Goal: Register for event/course

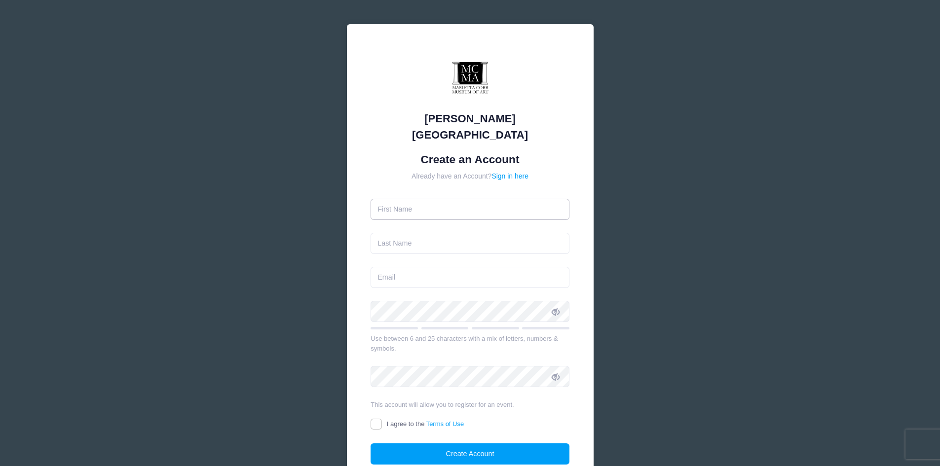
click at [384, 199] on input "text" at bounding box center [469, 209] width 199 height 21
type input "[PERSON_NAME]"
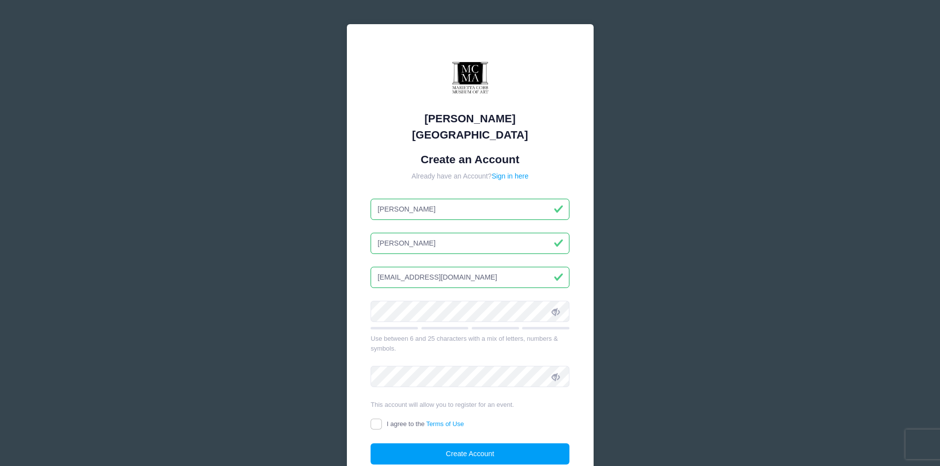
click at [419, 267] on input "ptanous@belllsouth.net" at bounding box center [469, 277] width 199 height 21
type input "[EMAIL_ADDRESS][DOMAIN_NAME]"
click at [521, 279] on form "Create an Account Already have an Account? Sign in here Pam Tanous ptanous@bell…" at bounding box center [469, 309] width 199 height 312
click at [555, 308] on icon at bounding box center [555, 312] width 8 height 8
click at [436, 420] on link "Terms of Use" at bounding box center [445, 423] width 38 height 7
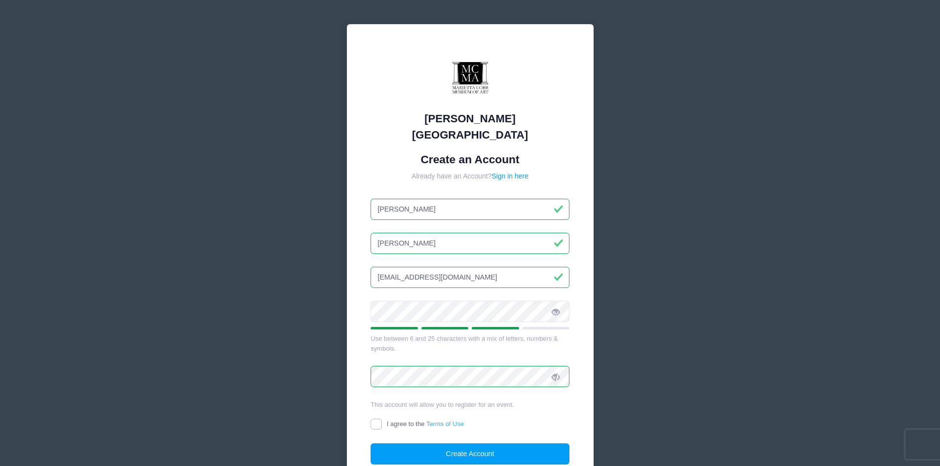
click at [382, 419] on input "I agree to the Terms of Use" at bounding box center [375, 424] width 11 height 11
checkbox input "true"
click at [467, 443] on button "Create Account" at bounding box center [469, 453] width 199 height 21
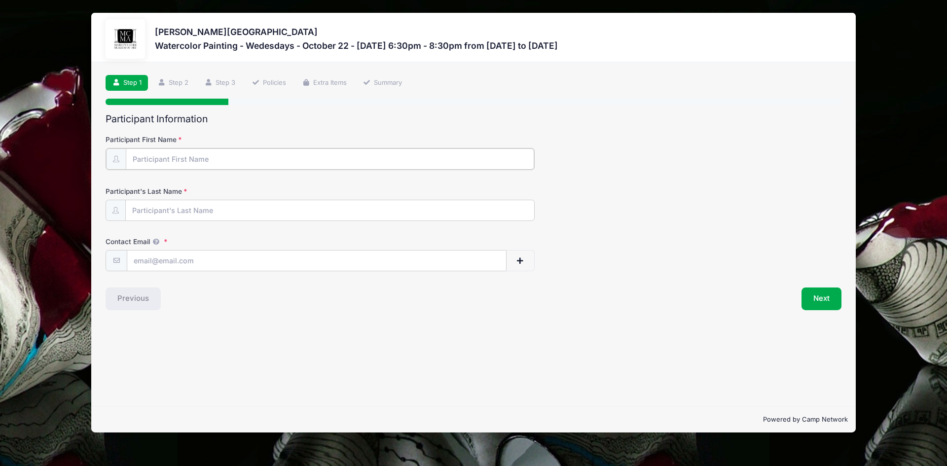
click at [155, 161] on input "Participant First Name" at bounding box center [330, 158] width 408 height 21
type input "[PERSON_NAME]"
click at [148, 259] on input "Contact Email" at bounding box center [316, 260] width 379 height 21
type input "[EMAIL_ADDRESS][DOMAIN_NAME]"
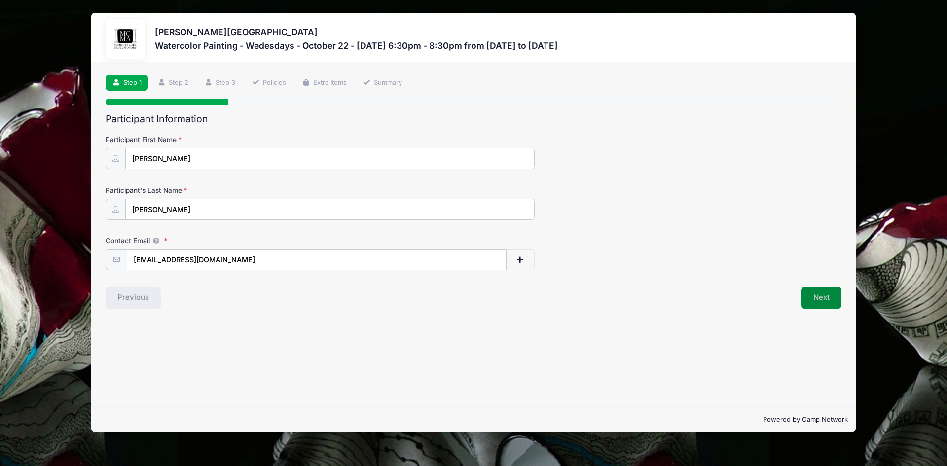
click at [814, 296] on button "Next" at bounding box center [821, 298] width 40 height 23
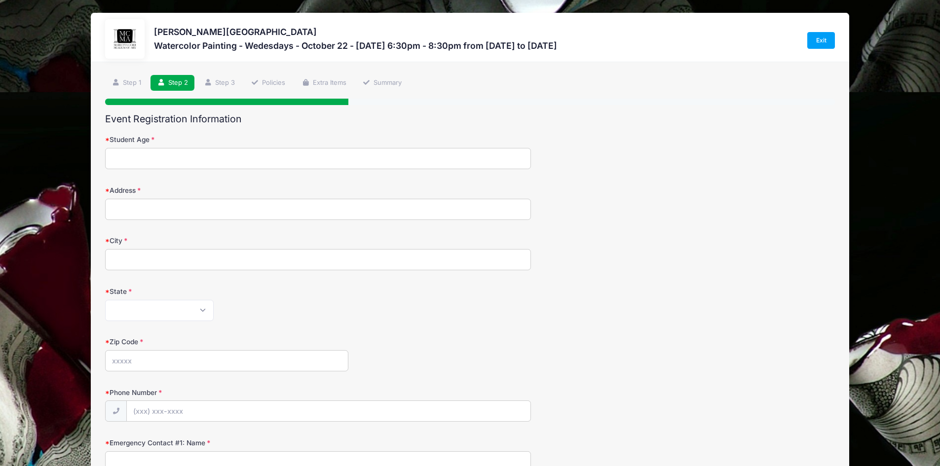
click at [134, 160] on input "Student Age" at bounding box center [318, 158] width 426 height 21
type input "60"
click at [127, 199] on input "Address" at bounding box center [318, 209] width 426 height 21
type input "1048 Princeton Walk NE"
type input "Marietta"
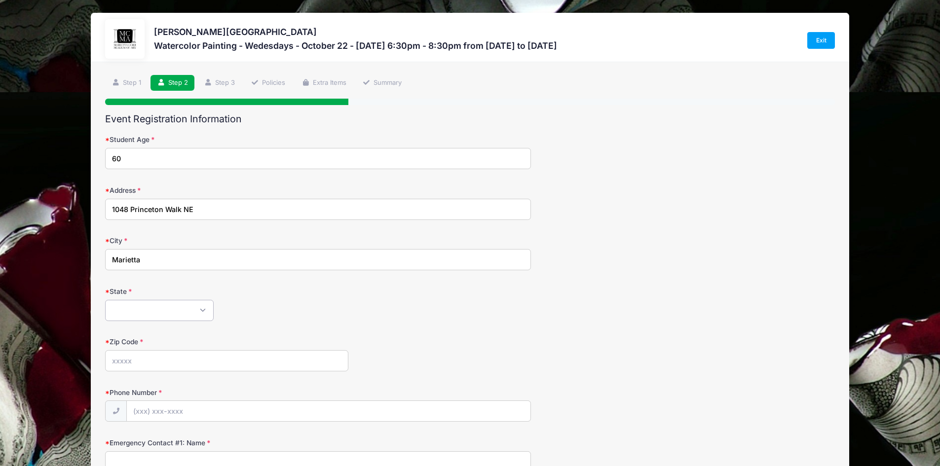
select select "GA"
click at [136, 359] on input "Zip Code" at bounding box center [226, 360] width 243 height 21
type input "30068"
click at [162, 407] on input "Phone Number" at bounding box center [328, 411] width 403 height 21
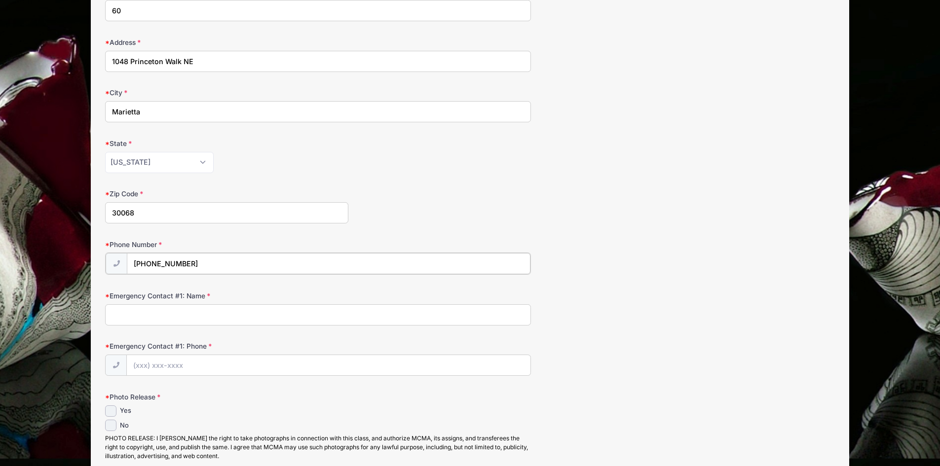
scroll to position [197, 0]
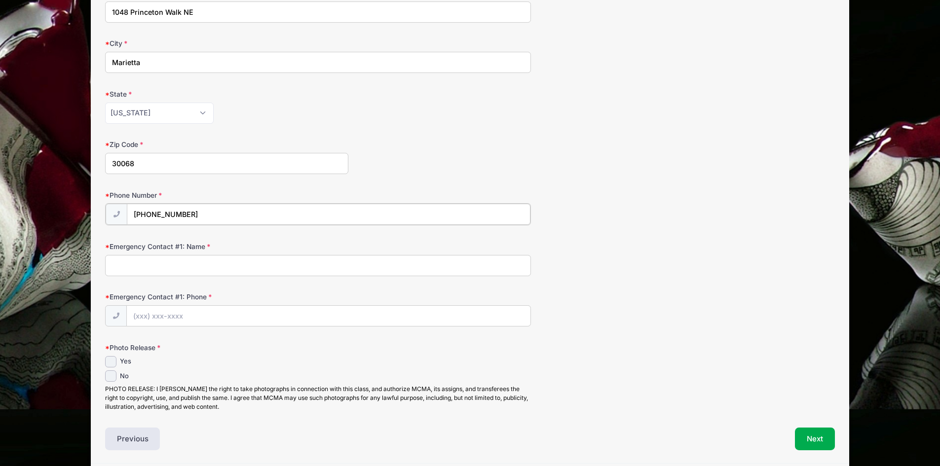
type input "(770) 680-0021"
click at [132, 264] on input "Emergency Contact #1: Name" at bounding box center [318, 264] width 426 height 21
type input "Ben Tanous"
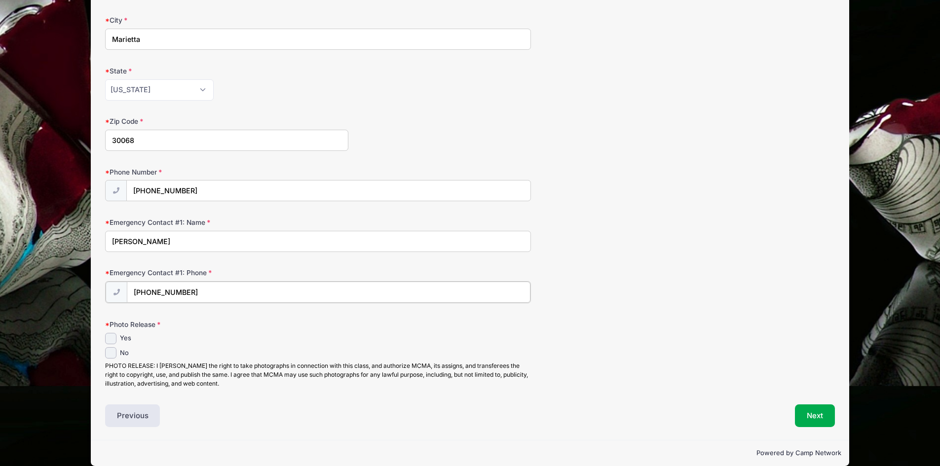
scroll to position [233, 0]
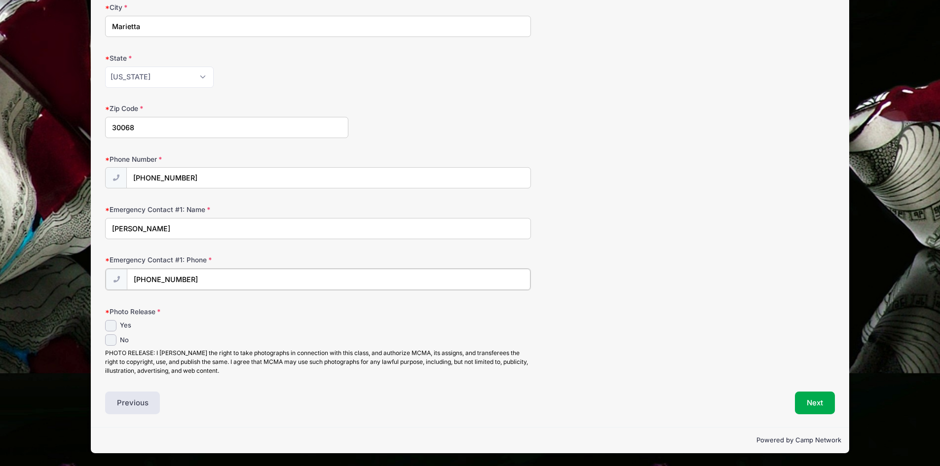
type input "(770) 757-0789"
click at [110, 325] on input "Yes" at bounding box center [110, 325] width 11 height 11
checkbox input "true"
click at [821, 401] on button "Next" at bounding box center [815, 403] width 40 height 23
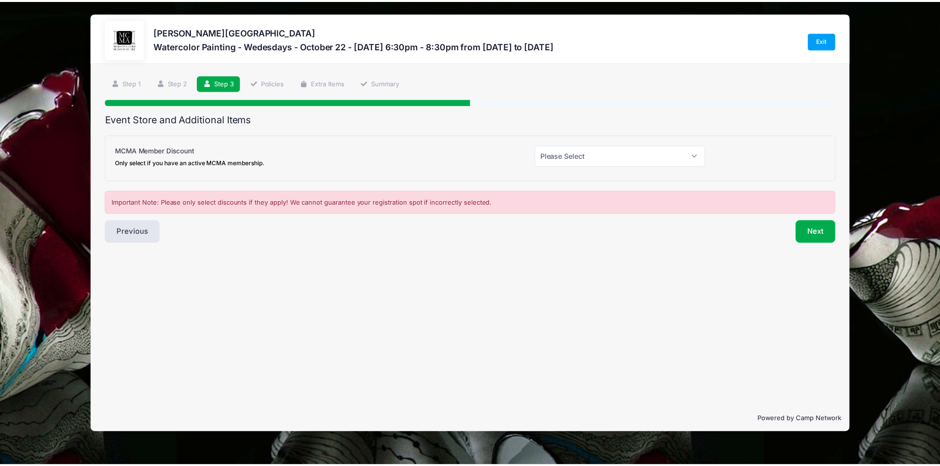
scroll to position [0, 0]
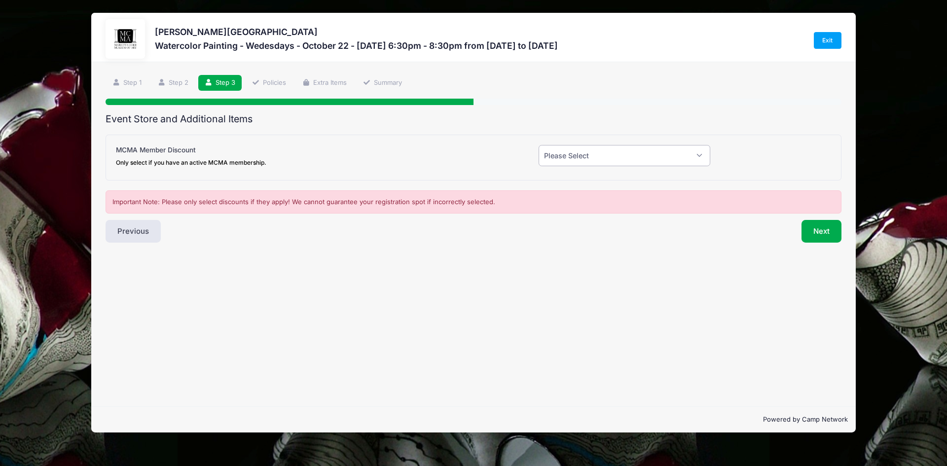
click at [698, 154] on select "Please Select Yes (-$20.00) No" at bounding box center [625, 155] width 172 height 21
select select "0"
click at [539, 145] on select "Please Select Yes (-$20.00) No" at bounding box center [625, 155] width 172 height 21
click at [135, 228] on button "Previous" at bounding box center [133, 231] width 55 height 23
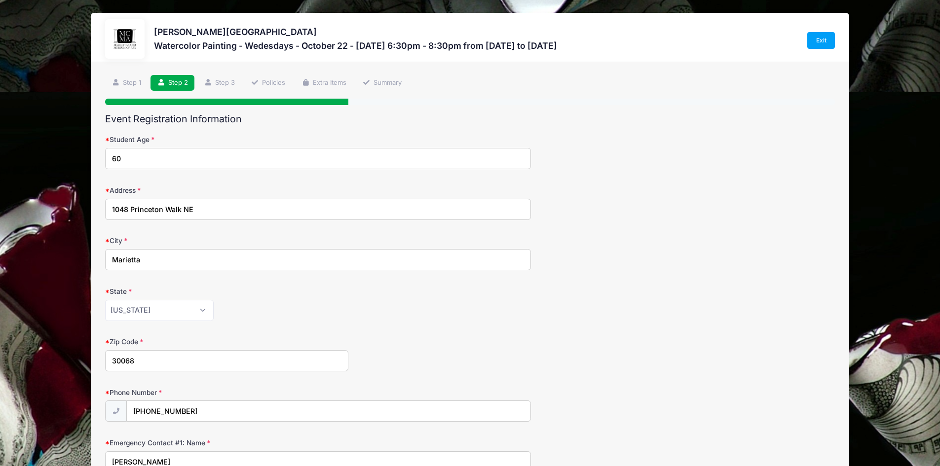
click at [122, 157] on input "60" at bounding box center [318, 158] width 426 height 21
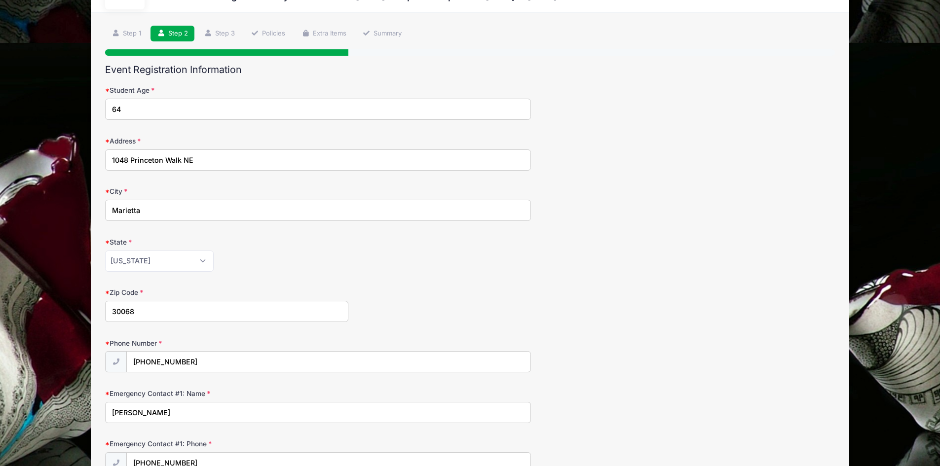
scroll to position [99, 0]
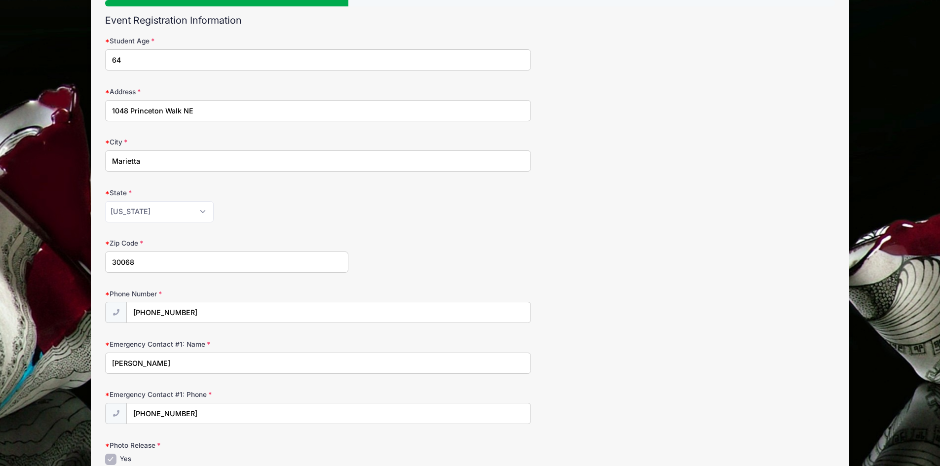
type input "64"
drag, startPoint x: 741, startPoint y: 337, endPoint x: 742, endPoint y: 327, distance: 10.4
click at [741, 330] on form "Student Age 64 Address 1048 Princeton Walk NE City Marietta State Alabama Alask…" at bounding box center [469, 272] width 729 height 473
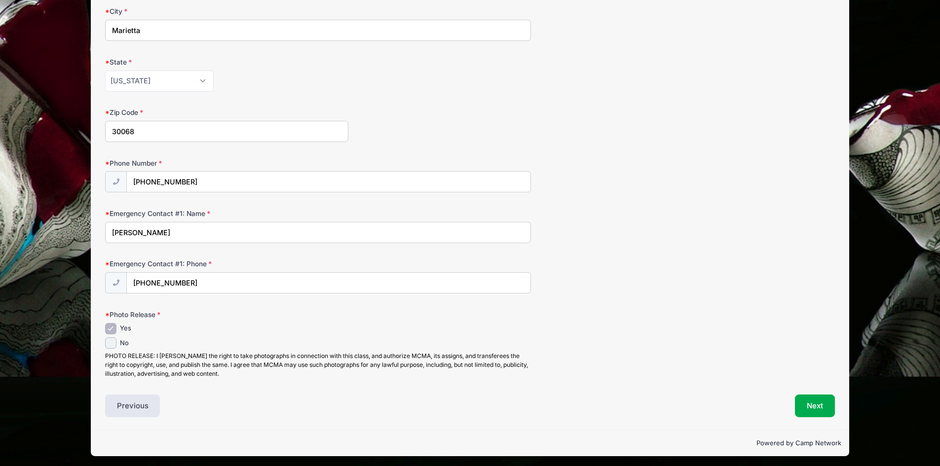
scroll to position [232, 0]
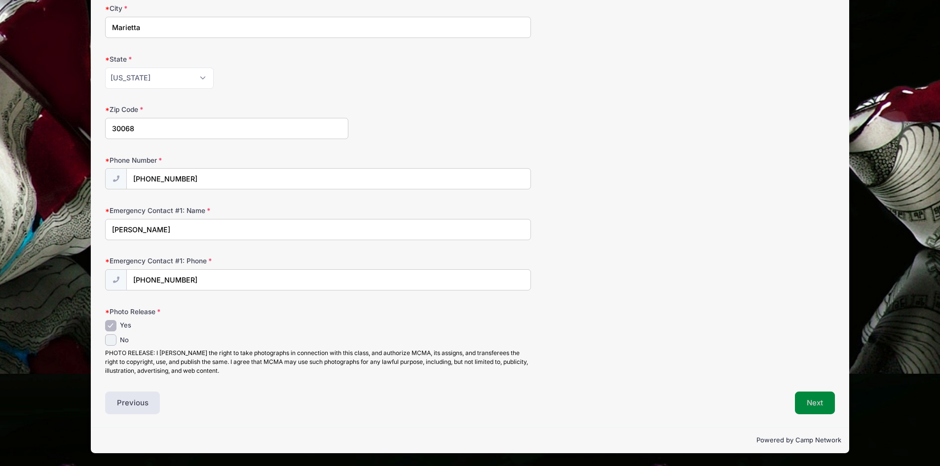
click at [813, 402] on button "Next" at bounding box center [815, 403] width 40 height 23
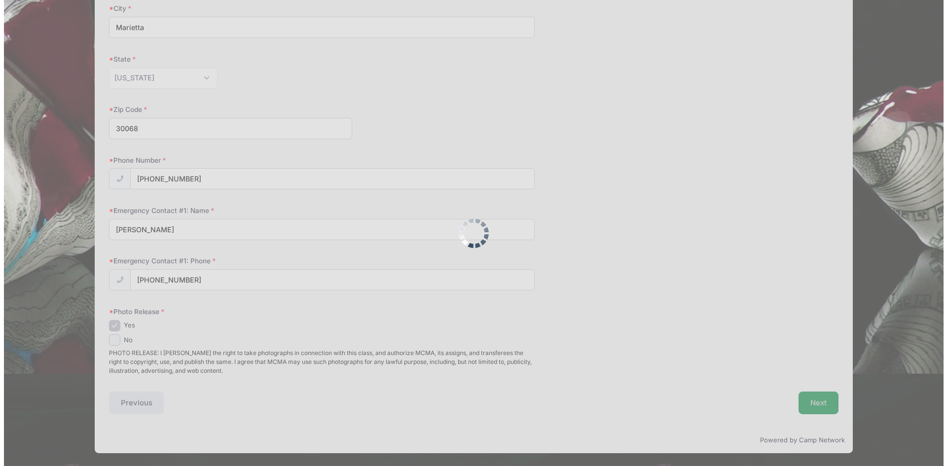
scroll to position [0, 0]
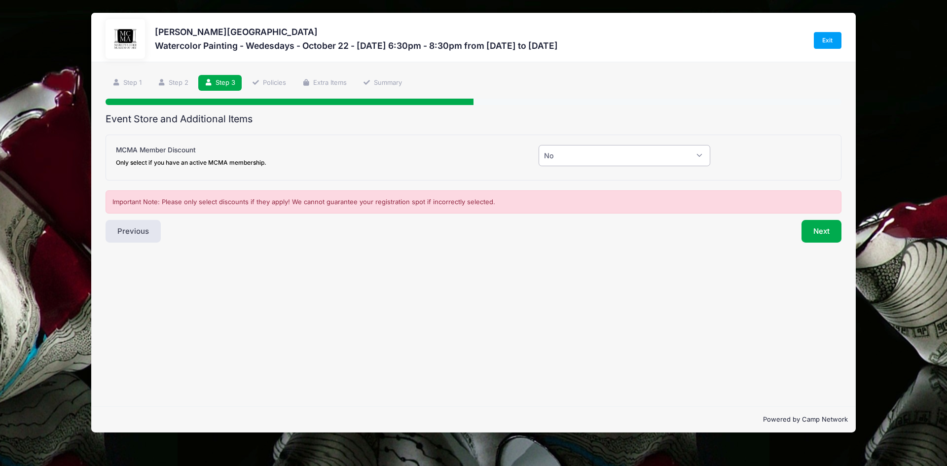
click at [698, 154] on select "Please Select Yes (-$20.00) No" at bounding box center [625, 155] width 172 height 21
click at [823, 227] on button "Next" at bounding box center [821, 231] width 40 height 23
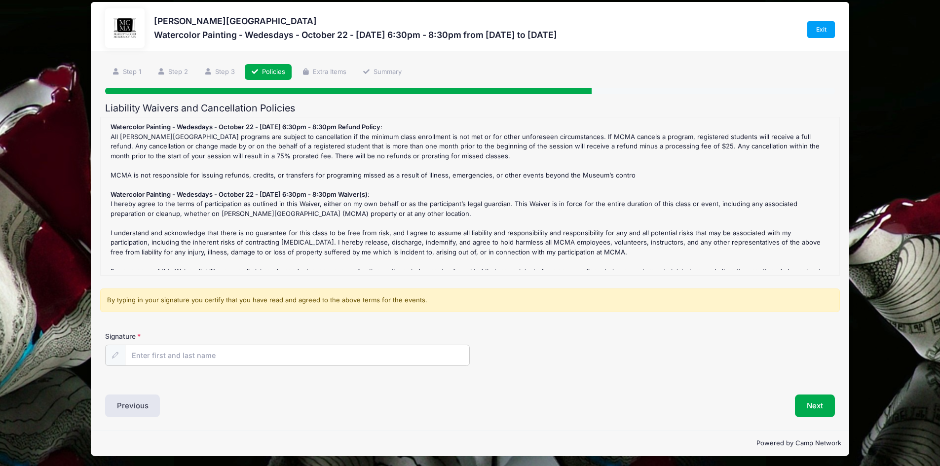
scroll to position [14, 0]
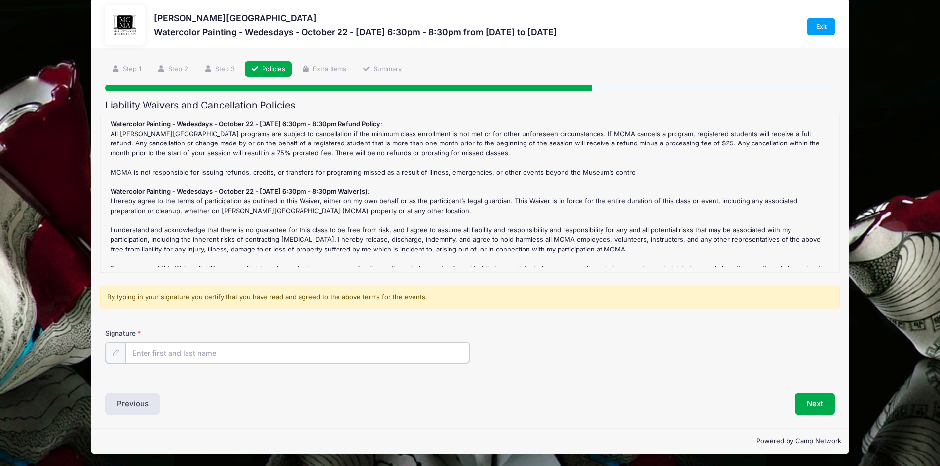
click at [167, 356] on input "Signature" at bounding box center [297, 352] width 344 height 21
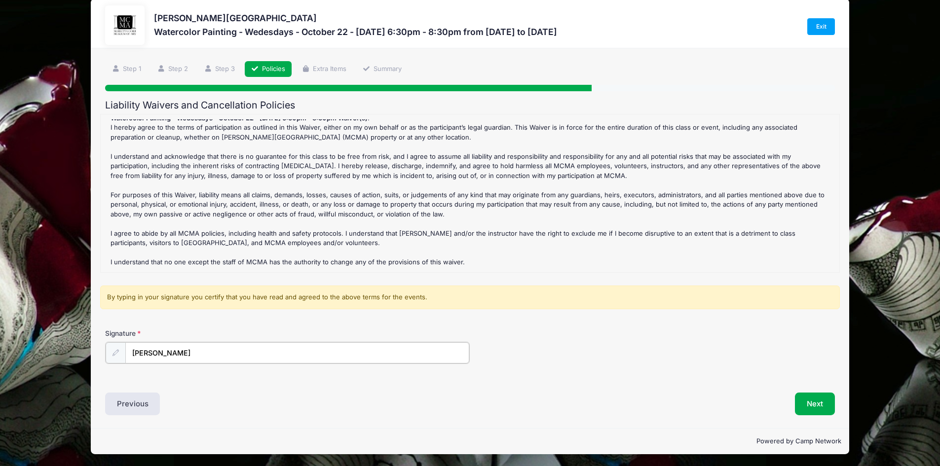
scroll to position [15, 0]
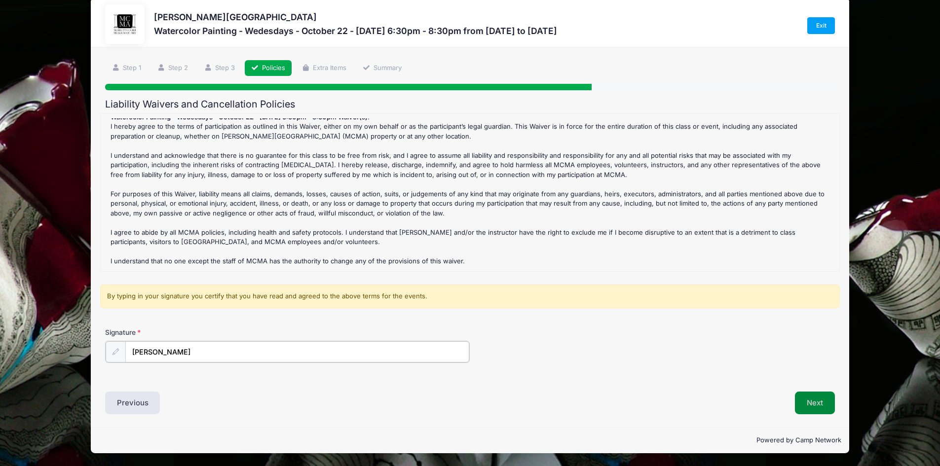
type input "Pam Tanous"
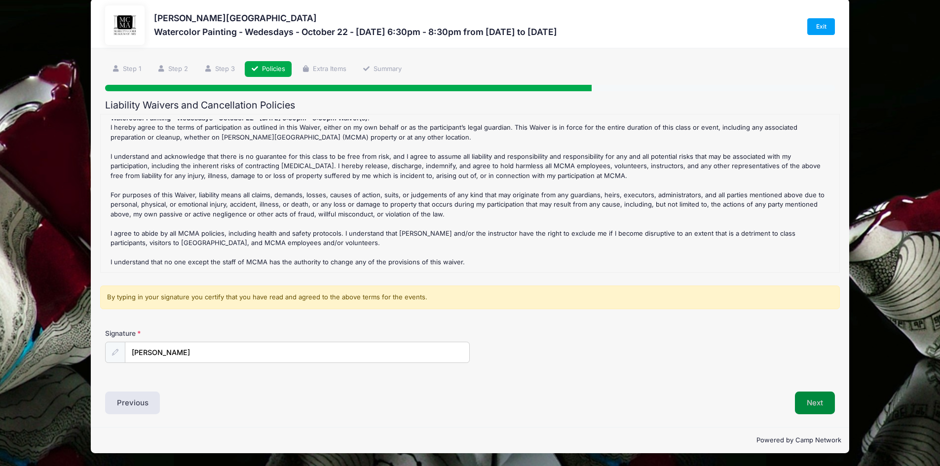
scroll to position [14, 0]
click at [823, 399] on button "Next" at bounding box center [815, 403] width 40 height 23
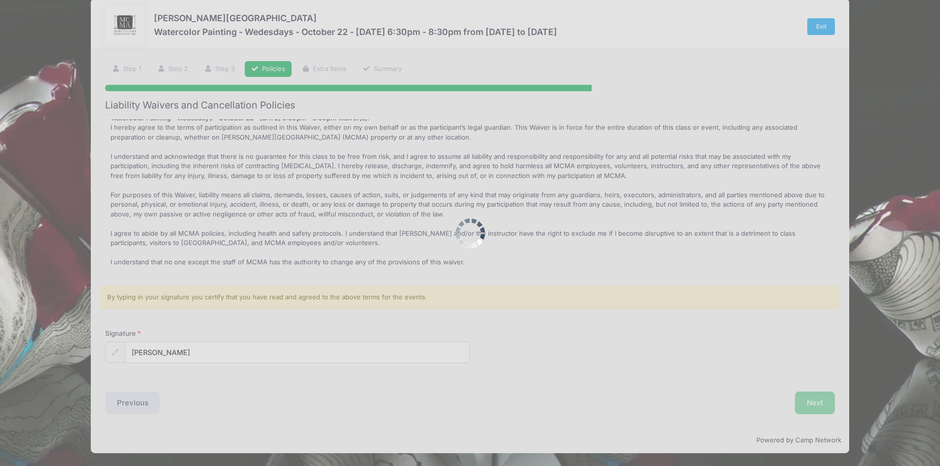
scroll to position [0, 0]
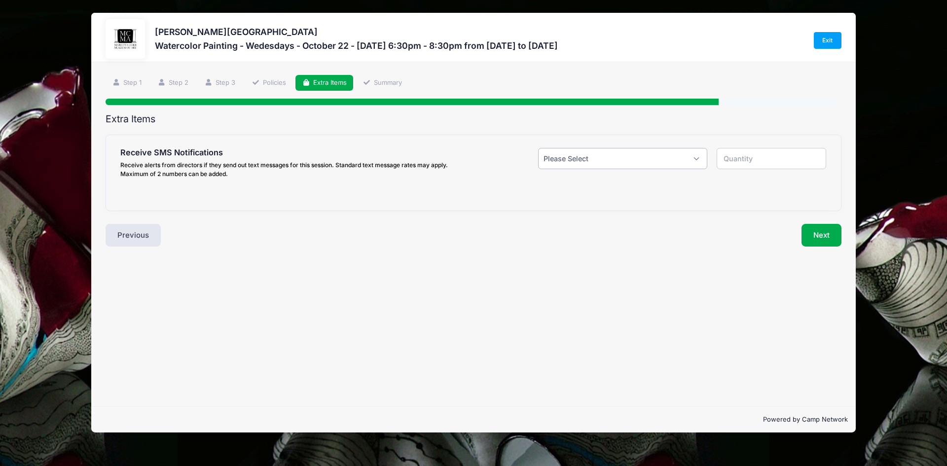
click at [571, 159] on select "Please Select Yes ($0.00) No" at bounding box center [622, 158] width 169 height 21
select select "1"
click at [538, 148] on select "Please Select Yes ($0.00) No" at bounding box center [622, 158] width 169 height 21
type input "1"
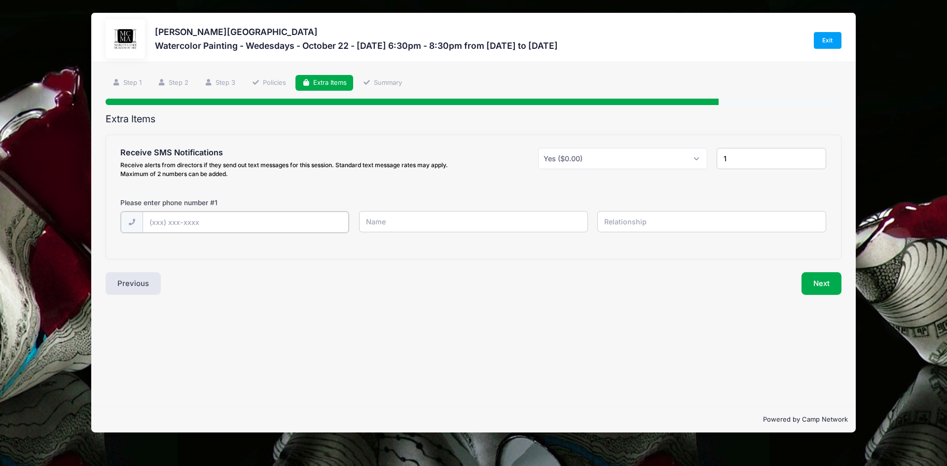
click at [173, 223] on input "text" at bounding box center [246, 222] width 207 height 21
type input "(770) 680-0021"
click at [380, 222] on input "text" at bounding box center [473, 221] width 229 height 21
type input "Pam Tanous"
type input "Self"
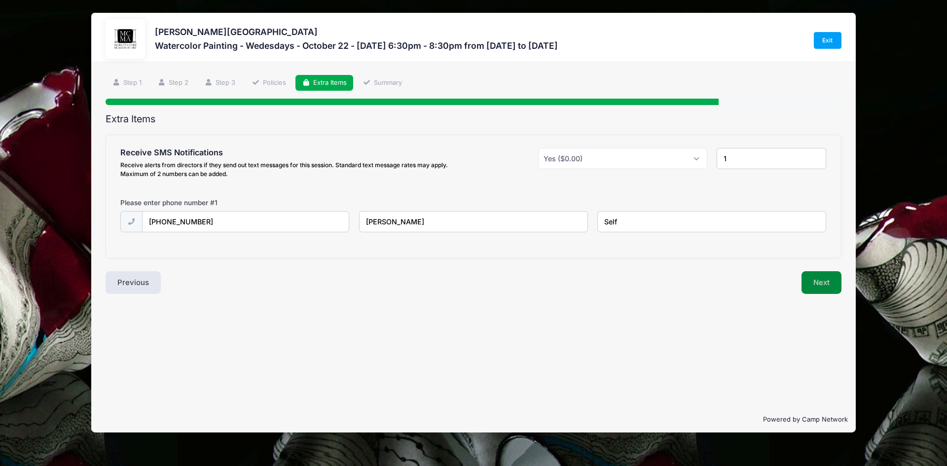
click at [820, 280] on button "Next" at bounding box center [821, 282] width 40 height 23
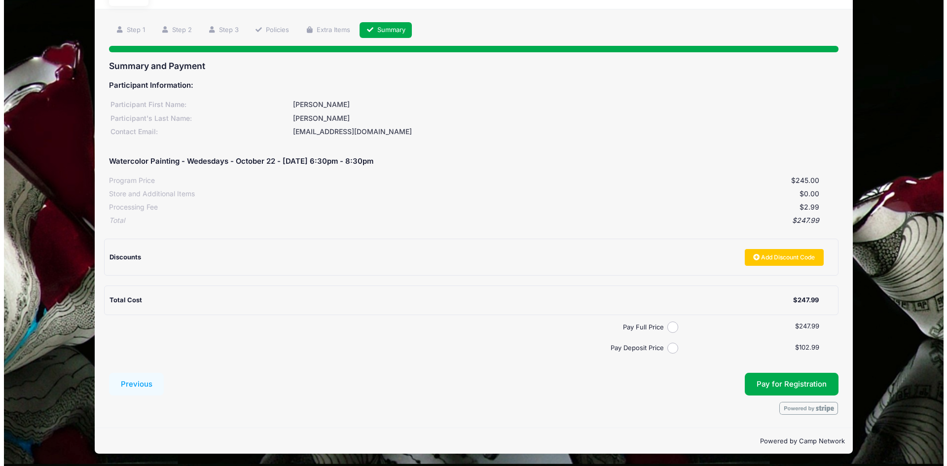
scroll to position [53, 0]
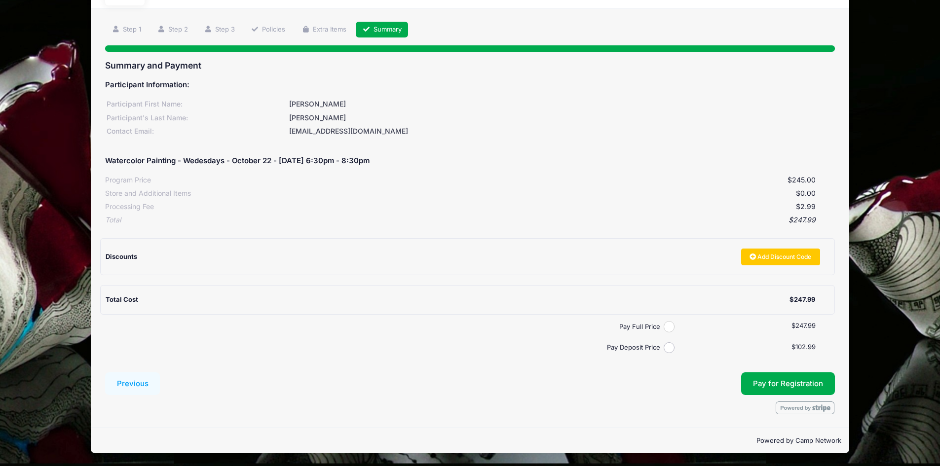
click at [669, 326] on input "Pay Full Price" at bounding box center [668, 326] width 11 height 11
radio input "true"
click at [780, 380] on button "Pay for Registration" at bounding box center [788, 383] width 94 height 23
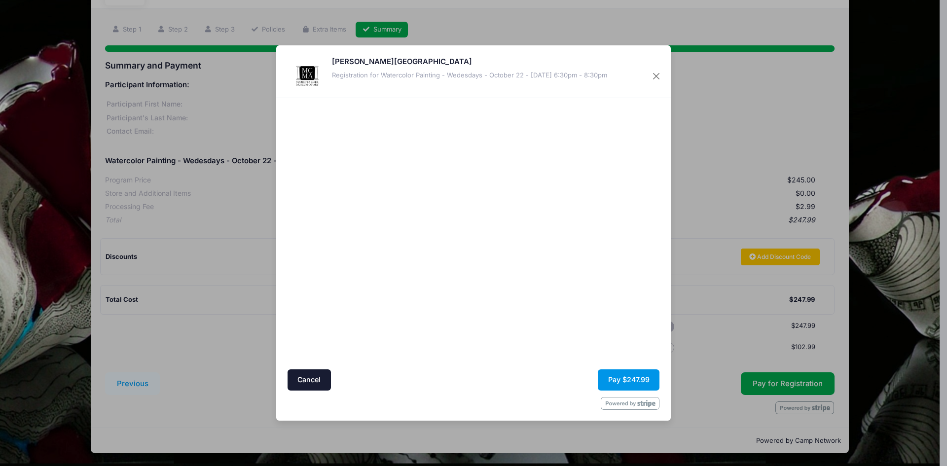
click at [630, 379] on button "Pay $247.99" at bounding box center [629, 379] width 62 height 21
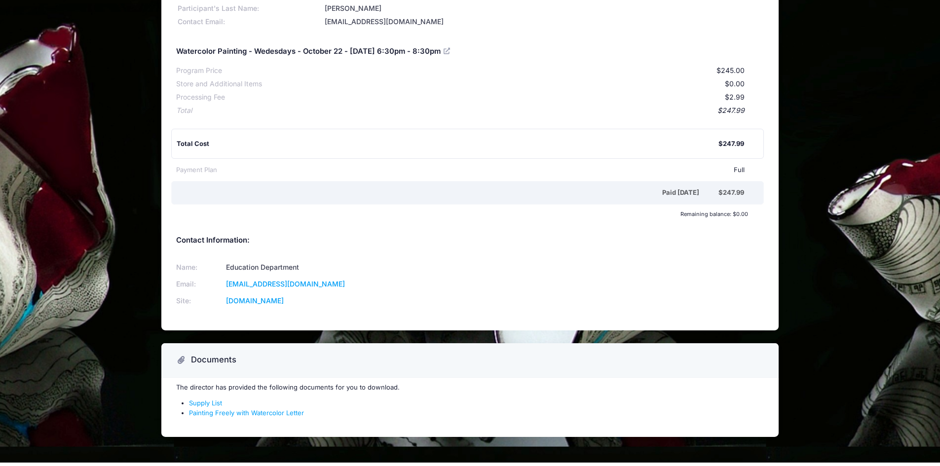
scroll to position [103, 0]
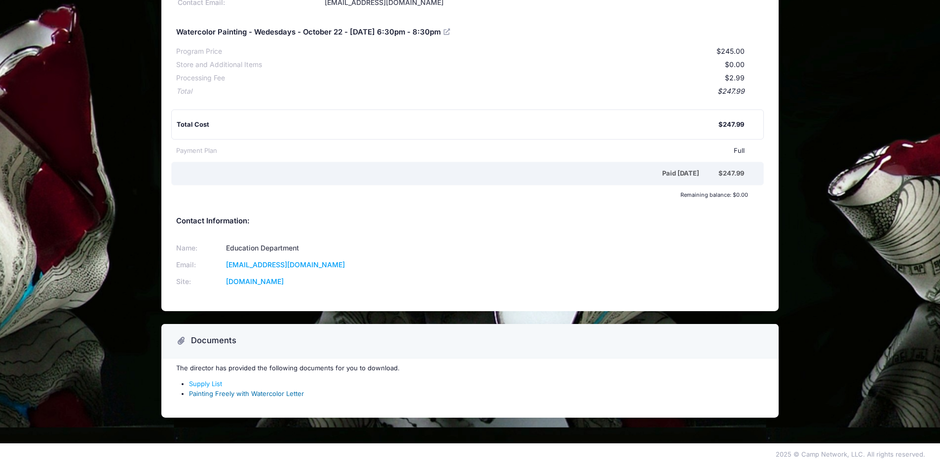
click at [265, 395] on link "Painting Freely with Watercolor Letter" at bounding box center [246, 394] width 115 height 8
drag, startPoint x: 344, startPoint y: 124, endPoint x: 341, endPoint y: 113, distance: 11.2
click at [341, 113] on div "Total Cost $247.99" at bounding box center [467, 124] width 593 height 30
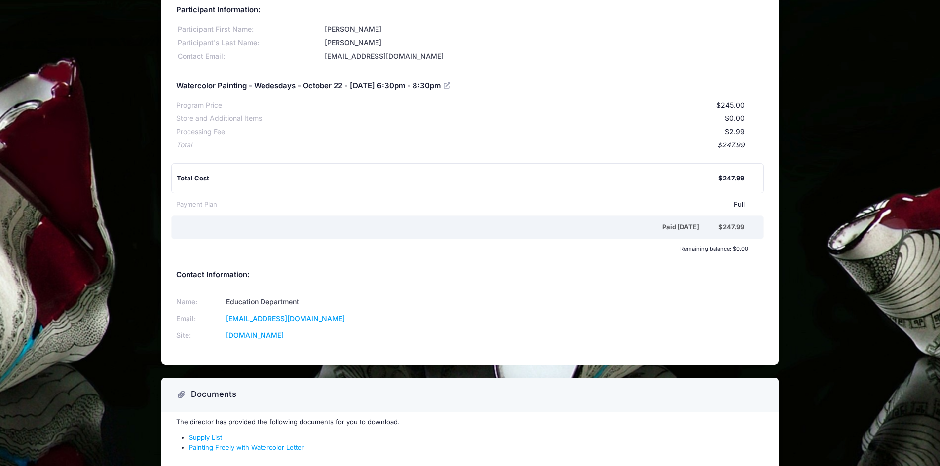
scroll to position [0, 0]
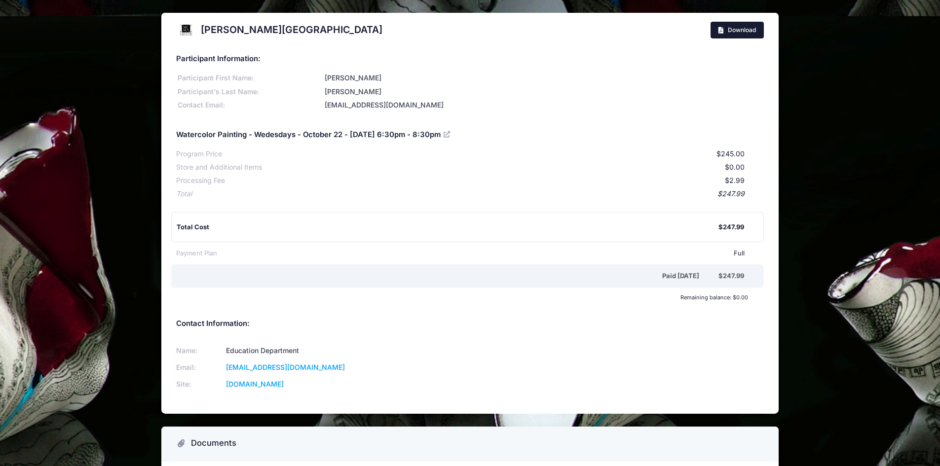
click at [719, 31] on icon at bounding box center [722, 31] width 8 height 0
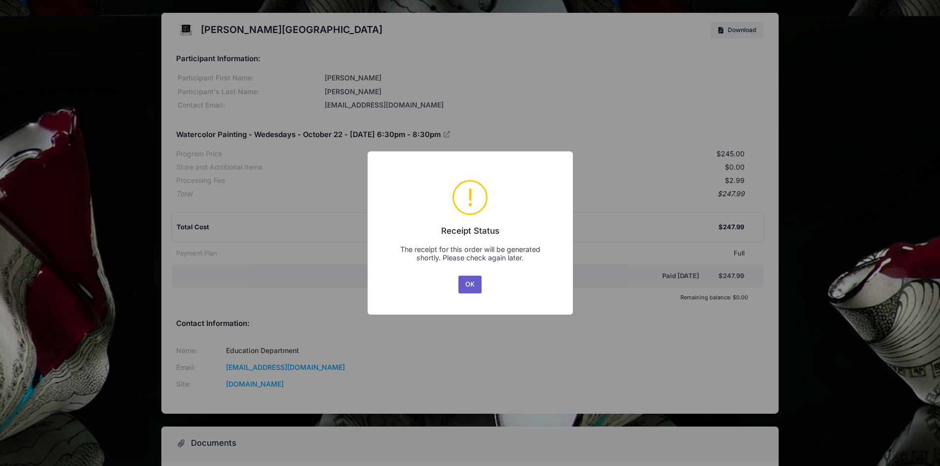
click at [469, 284] on button "OK" at bounding box center [470, 285] width 24 height 18
